Goal: Share content

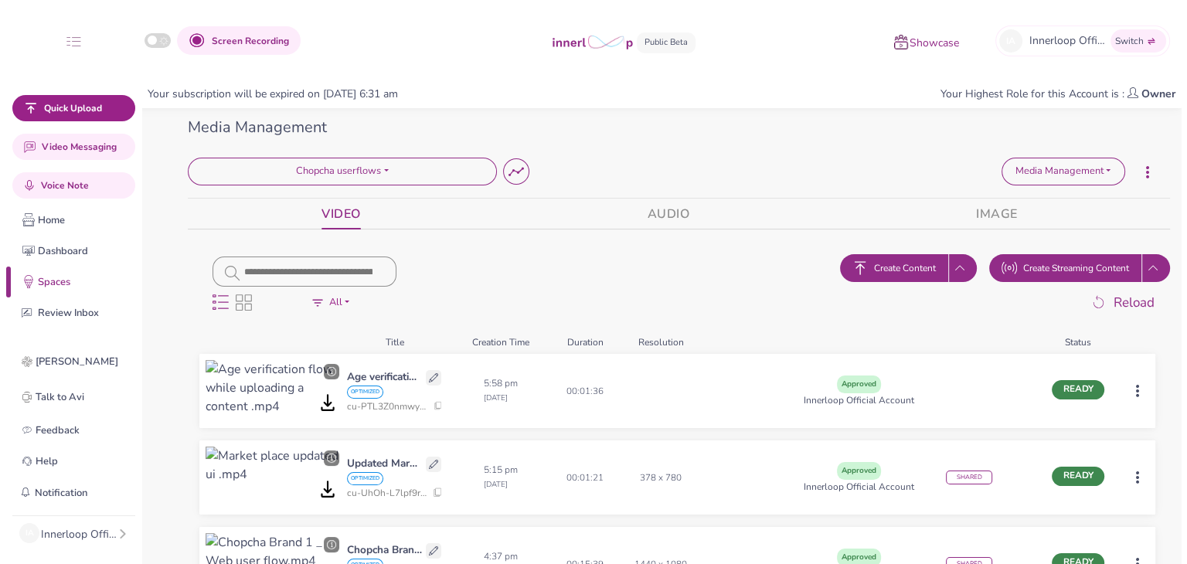
scroll to position [192, 0]
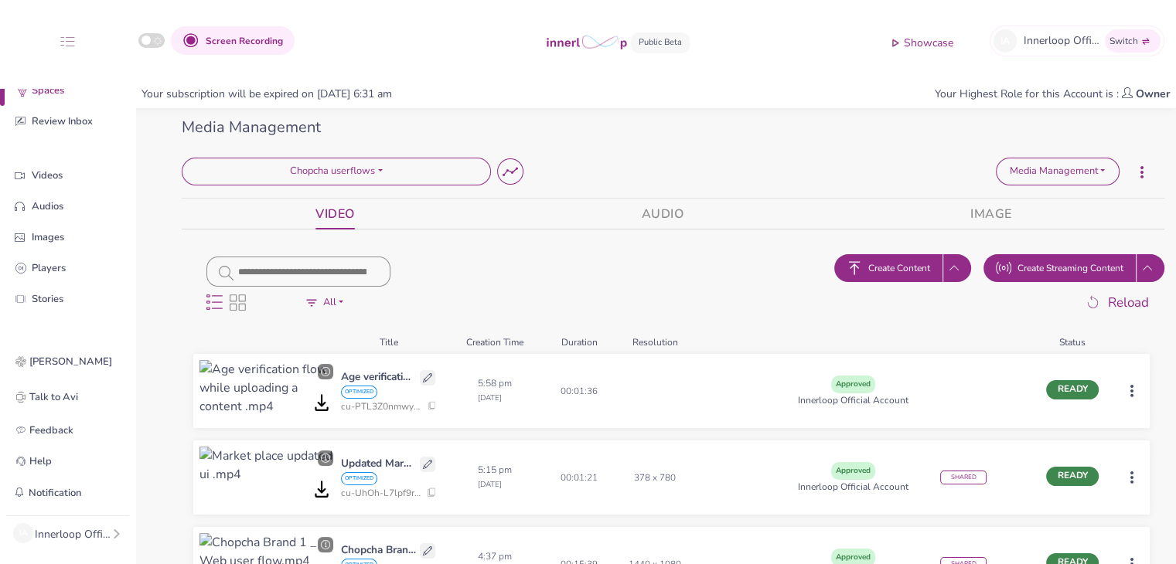
click at [1128, 383] on div at bounding box center [1131, 391] width 24 height 62
click at [1128, 387] on html "Screen Recording Showcase IA Innerloop Official Switch Quick Upload Video Messa…" at bounding box center [588, 282] width 1176 height 564
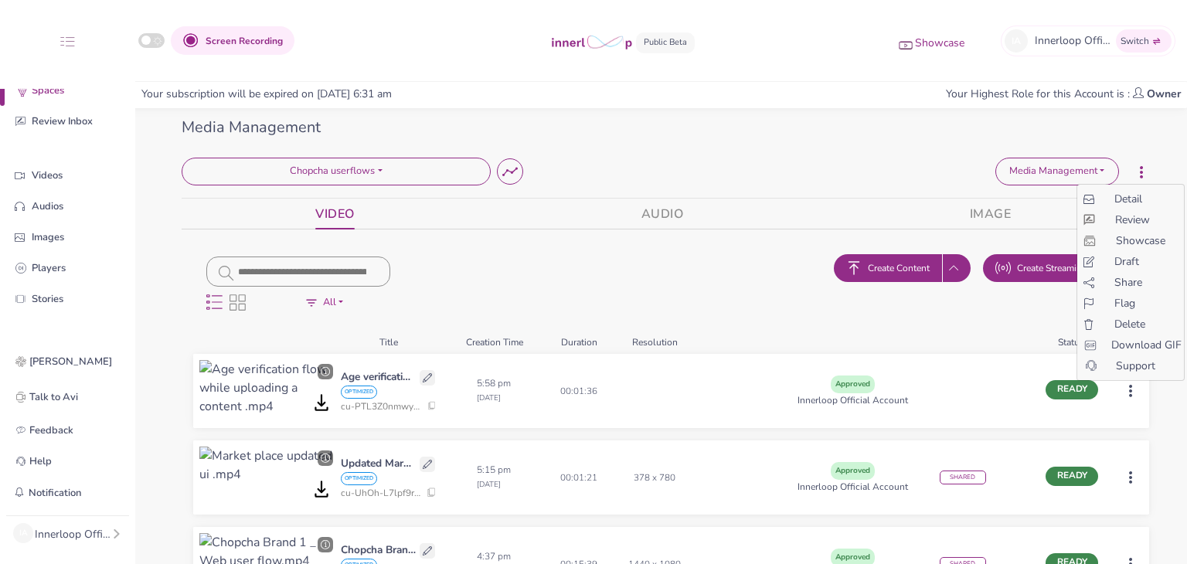
click at [1112, 280] on div "Share" at bounding box center [1130, 282] width 107 height 16
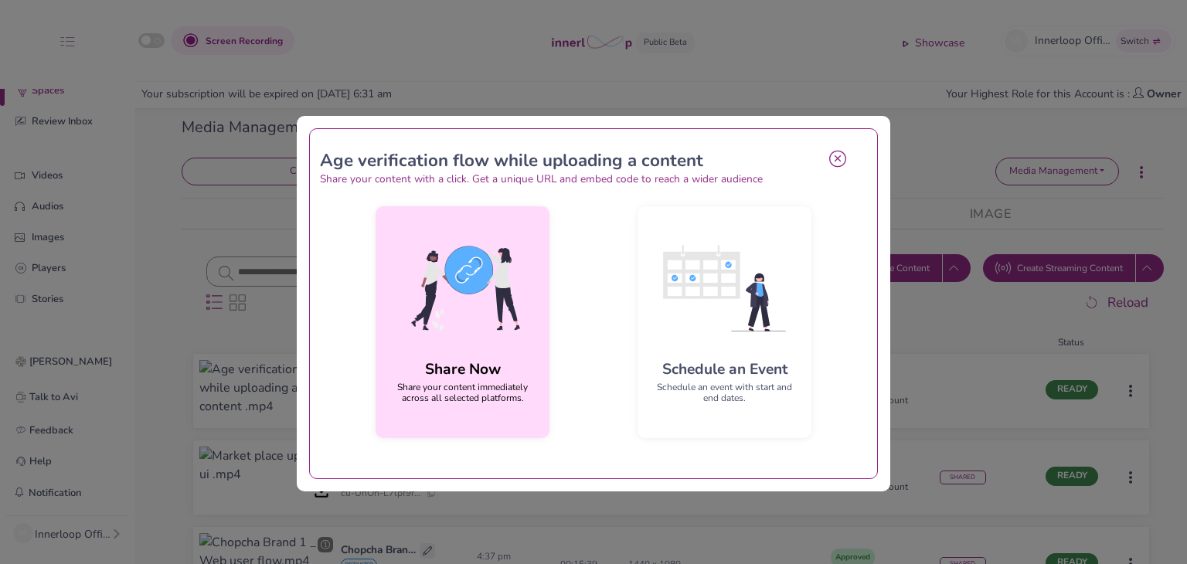
click at [486, 291] on img at bounding box center [462, 288] width 149 height 139
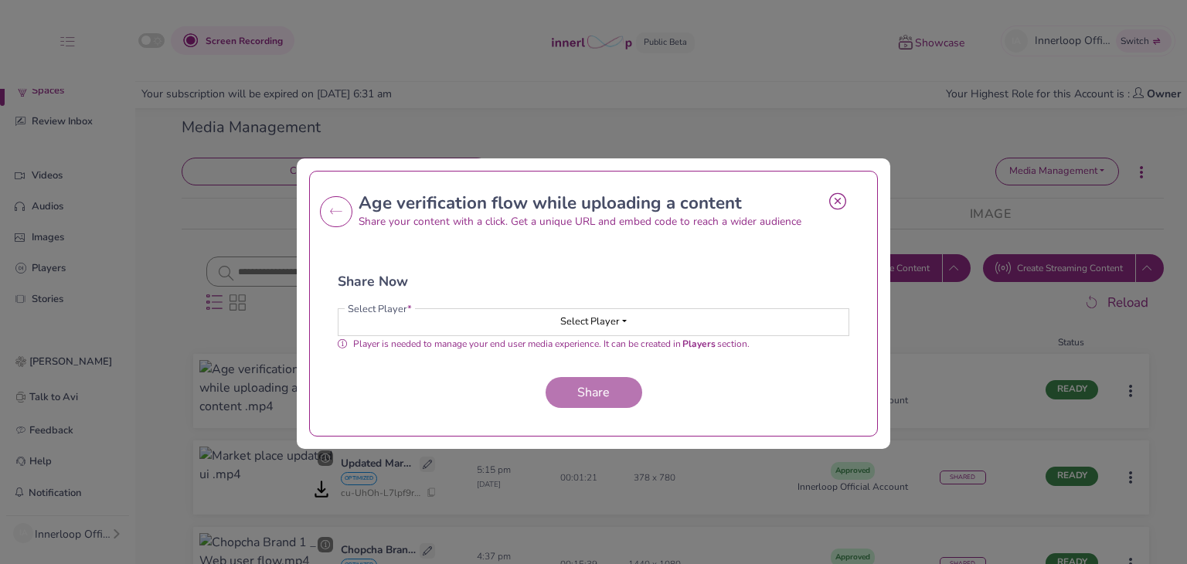
click at [541, 306] on div "Share Now Select Player * Select Player Loading... Player is needed to manage y…" at bounding box center [594, 321] width 524 height 183
click at [547, 316] on button "Select Player" at bounding box center [594, 322] width 510 height 26
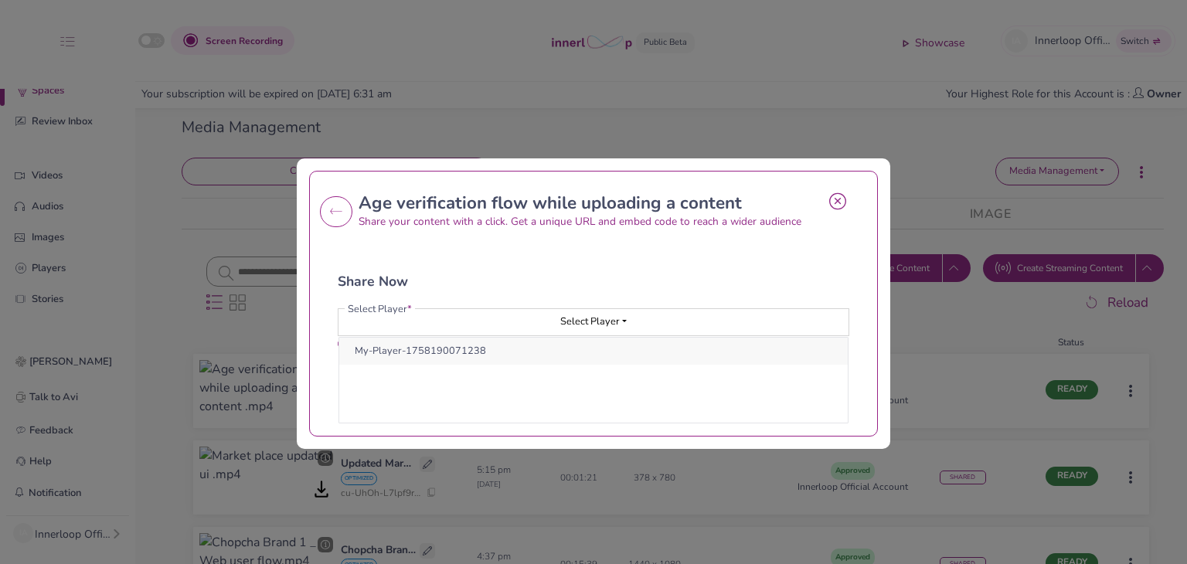
click at [559, 353] on button "My-Player-1758190071238" at bounding box center [593, 351] width 509 height 27
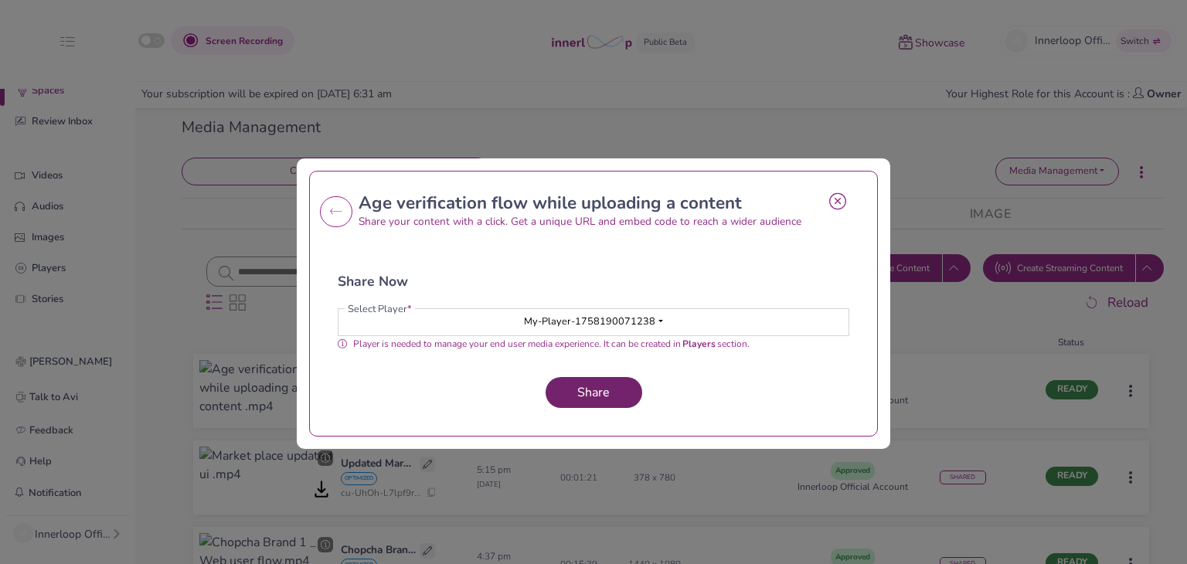
click at [571, 384] on span "Share" at bounding box center [593, 392] width 45 height 17
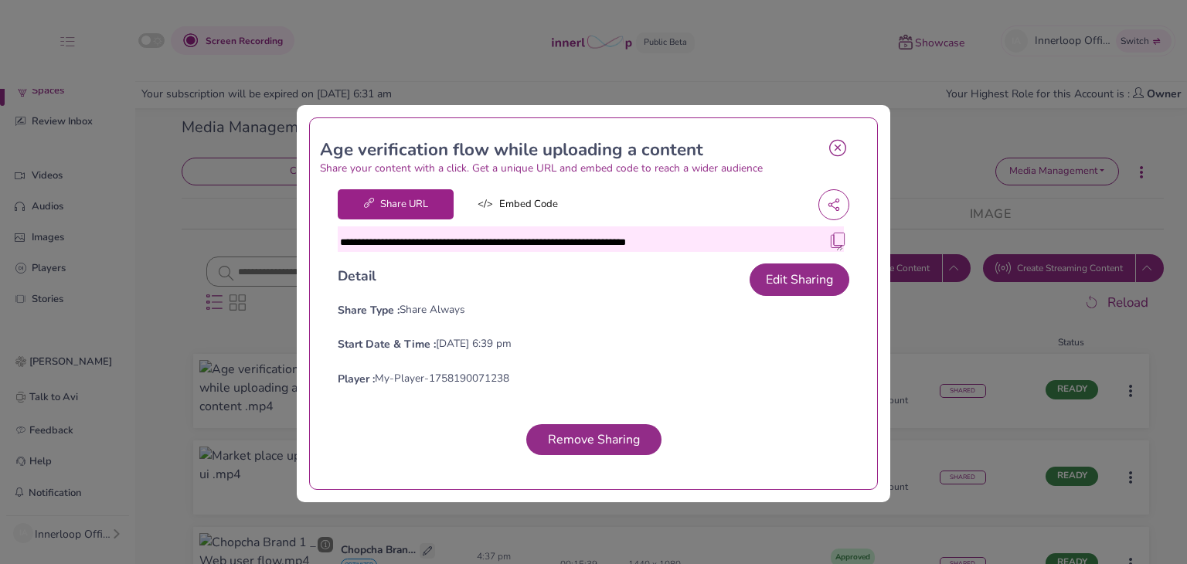
click at [833, 243] on img at bounding box center [837, 240] width 15 height 15
click at [830, 235] on img at bounding box center [837, 240] width 15 height 15
